Goal: Task Accomplishment & Management: Use online tool/utility

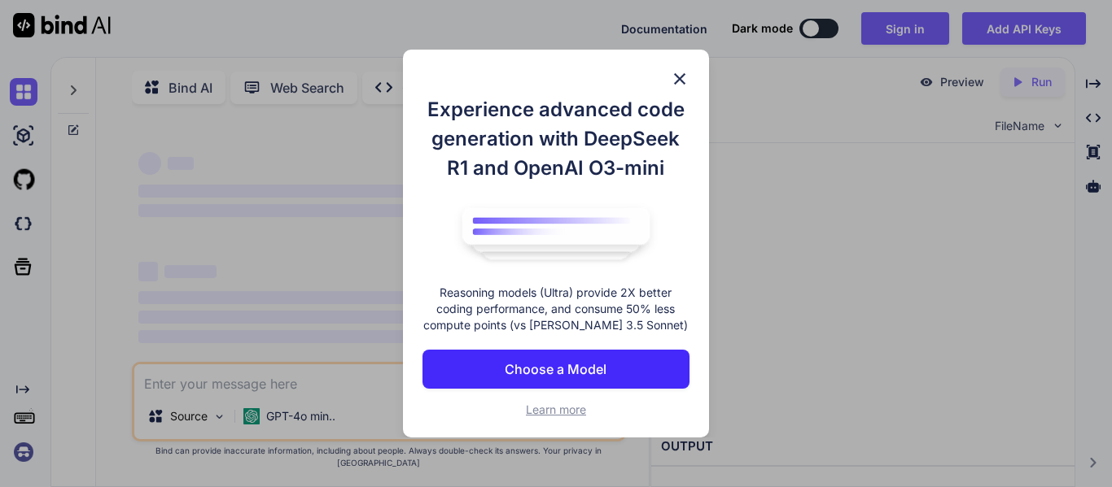
click at [678, 80] on img at bounding box center [680, 79] width 20 height 20
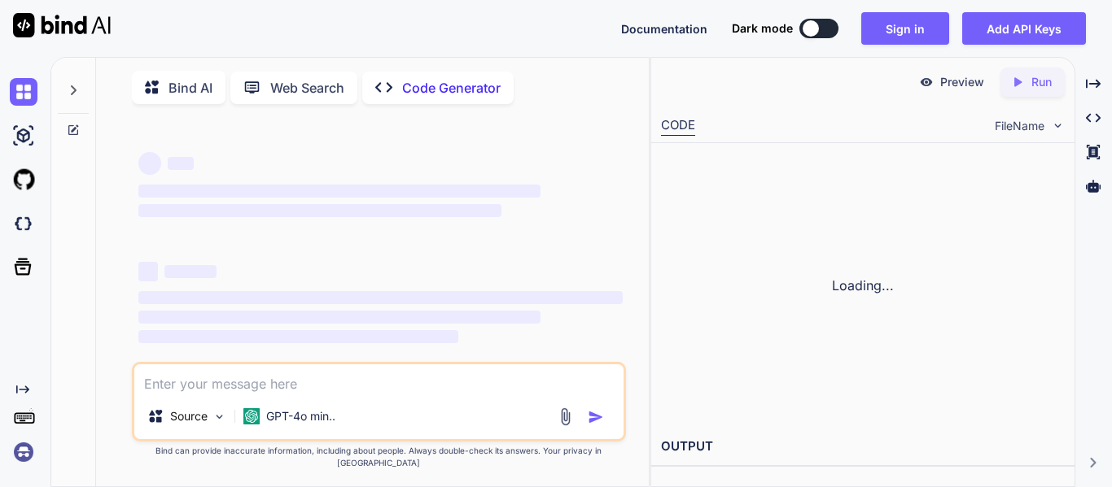
click at [679, 78] on div "Preview Created with Pixso. Run" at bounding box center [862, 82] width 423 height 49
click at [677, 84] on div "Preview Created with Pixso. Run" at bounding box center [862, 82] width 423 height 49
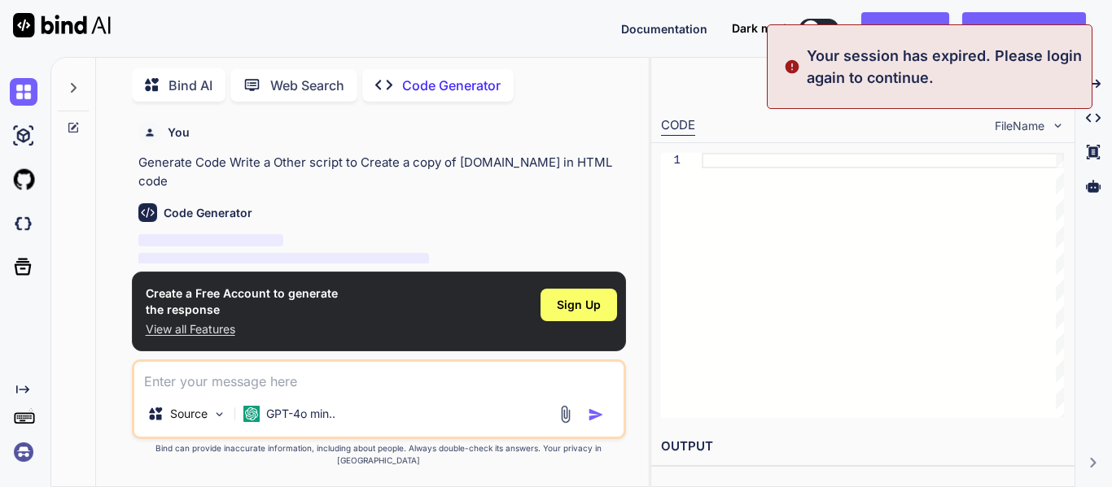
scroll to position [58, 0]
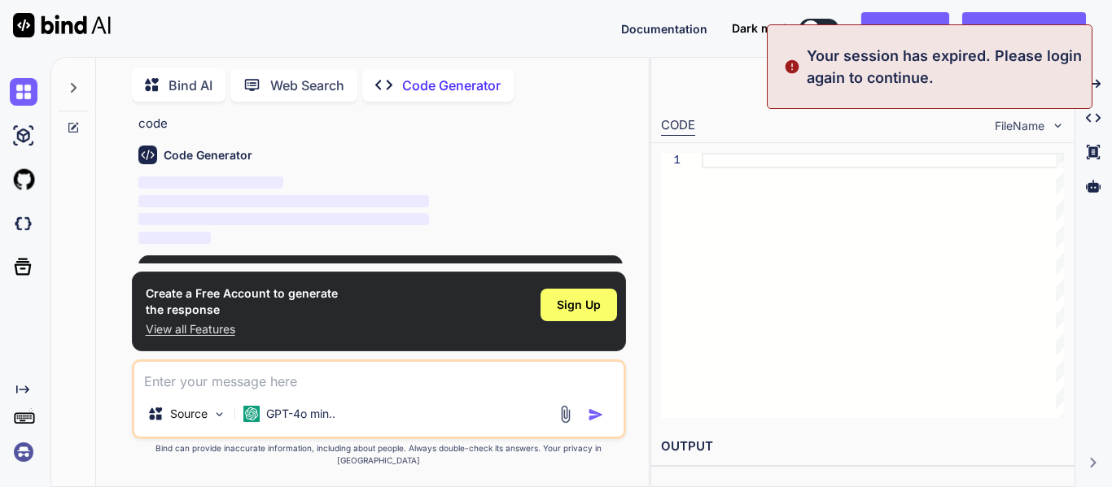
type textarea "x"
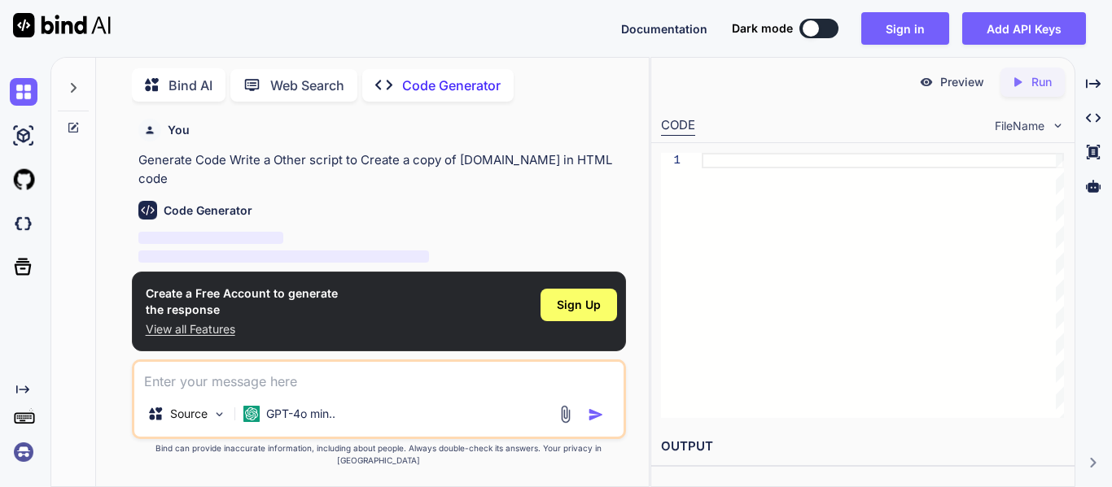
scroll to position [107, 0]
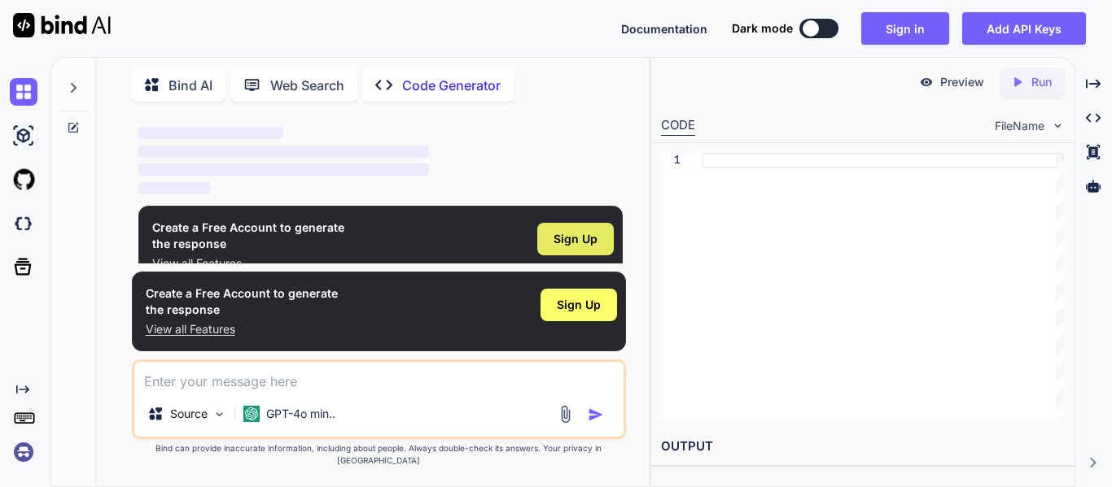
click at [565, 235] on div "Sign Up" at bounding box center [575, 239] width 76 height 33
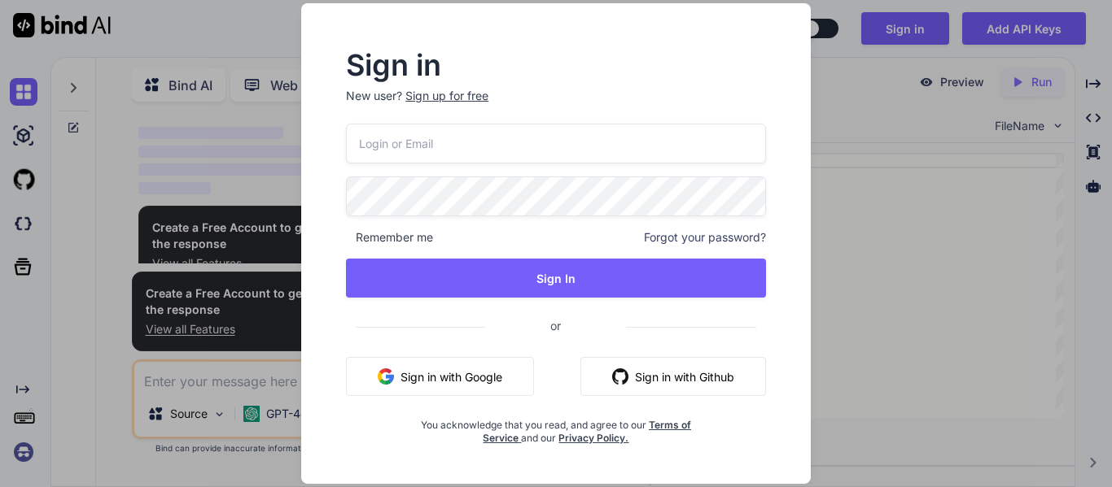
click at [502, 148] on input "email" at bounding box center [556, 144] width 420 height 40
type input "[EMAIL_ADDRESS][DOMAIN_NAME]"
click at [443, 103] on p "New user? Sign up for free" at bounding box center [556, 106] width 420 height 36
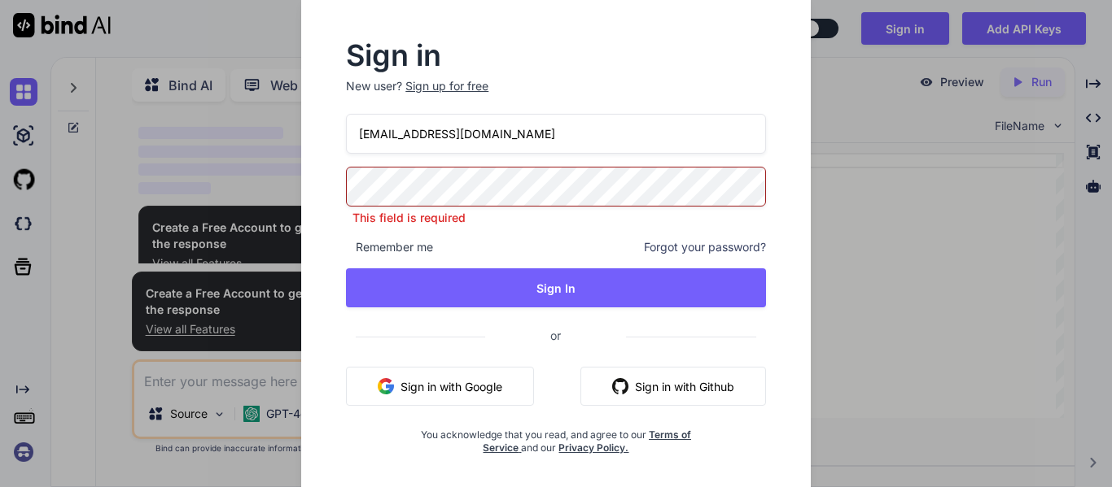
click at [436, 82] on div "Sign up for free" at bounding box center [446, 86] width 83 height 16
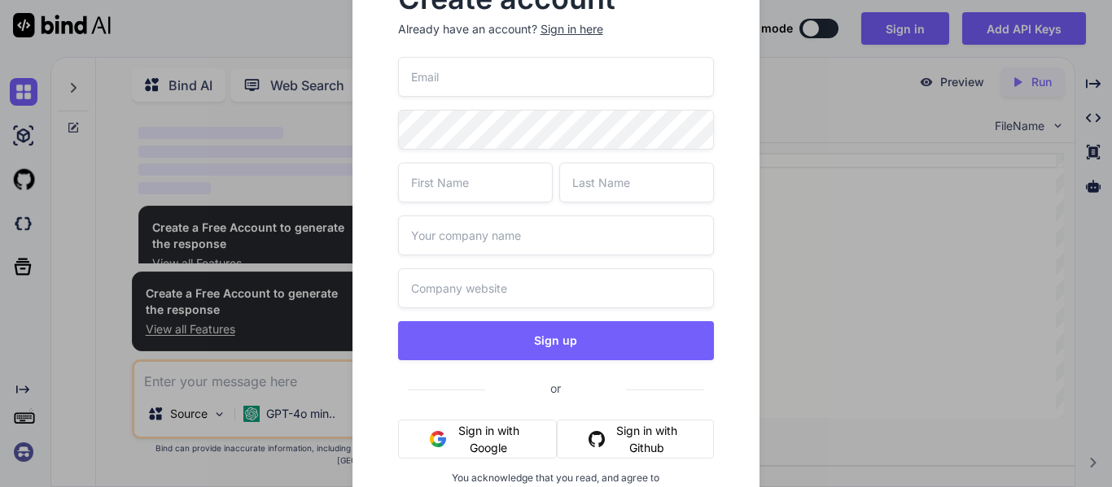
click at [420, 81] on input "email" at bounding box center [556, 77] width 317 height 40
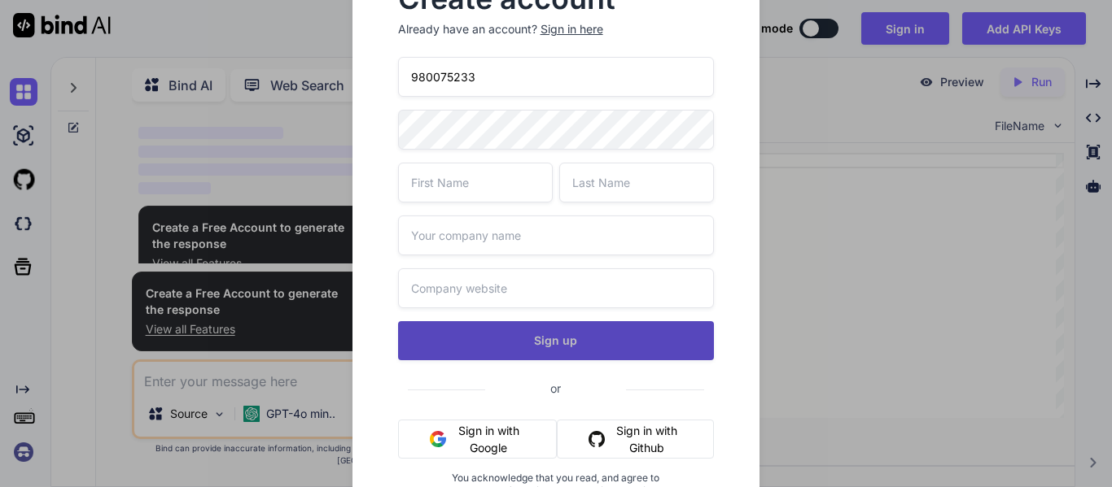
scroll to position [21, 0]
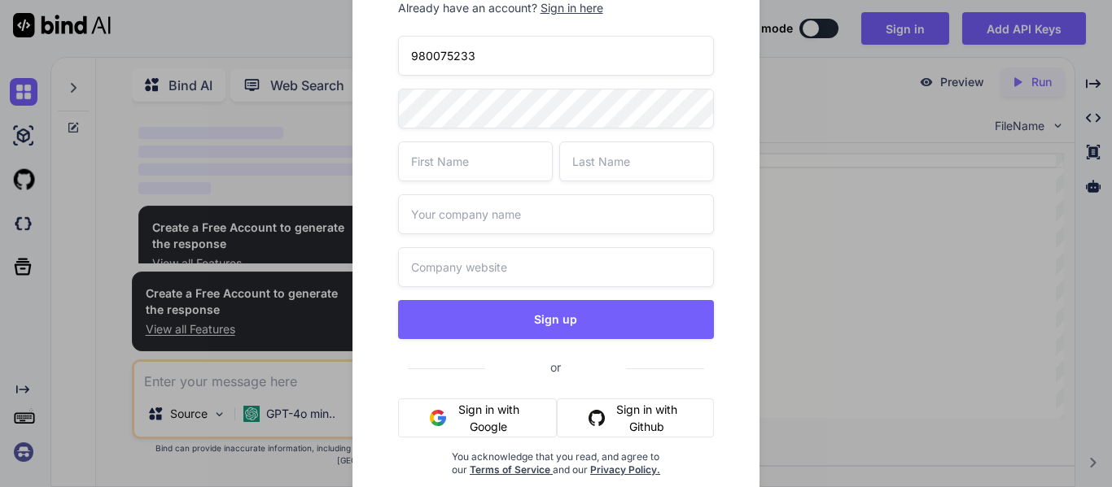
type input "980075233"
click at [500, 422] on button "Sign in with Google" at bounding box center [477, 418] width 159 height 39
